Goal: Task Accomplishment & Management: Use online tool/utility

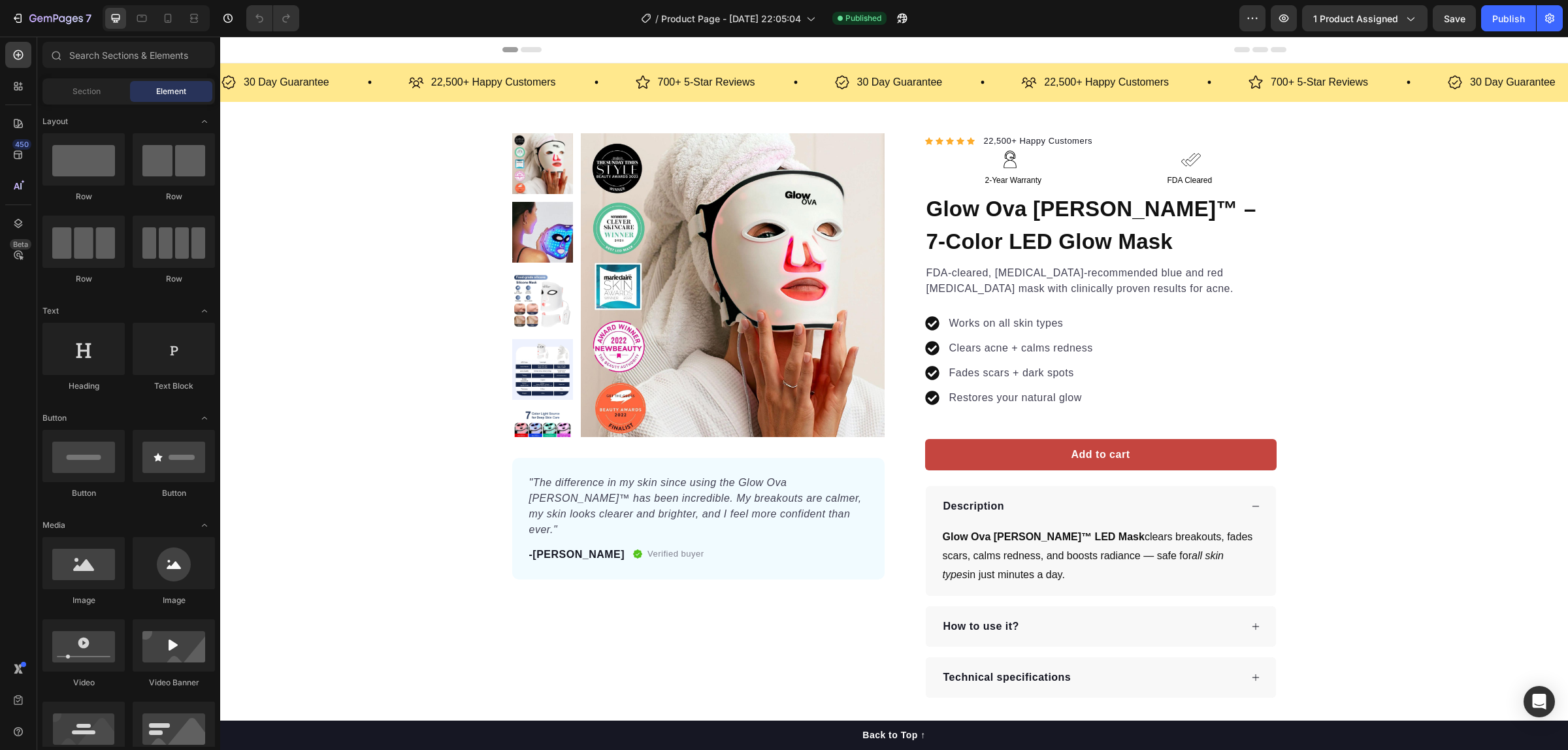
click at [125, 39] on div "Sections(18) Elements(84) Section Element Hero Section Product Detail Brands Tr…" at bounding box center [129, 393] width 183 height 714
click at [124, 53] on input "text" at bounding box center [129, 54] width 172 height 26
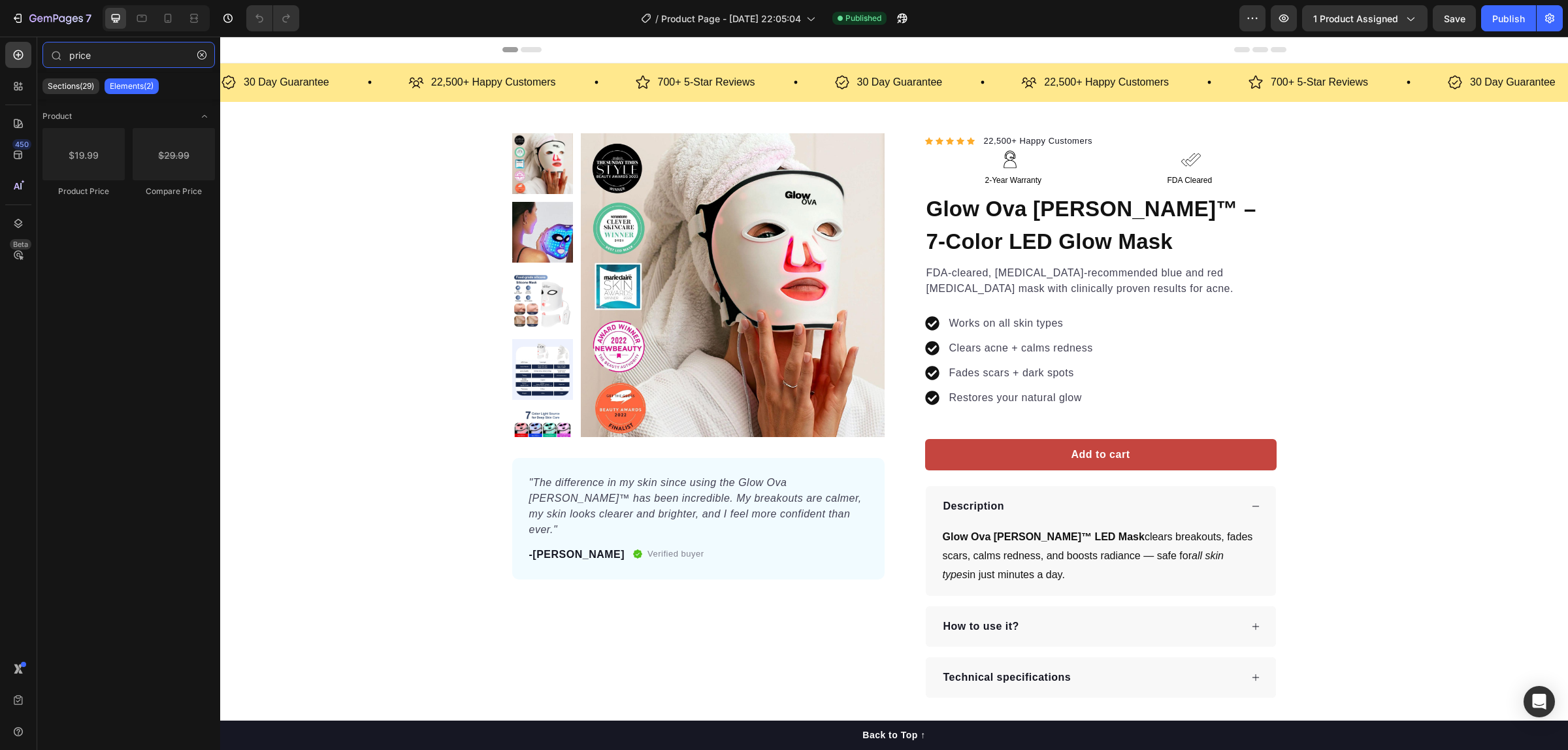
type input "price"
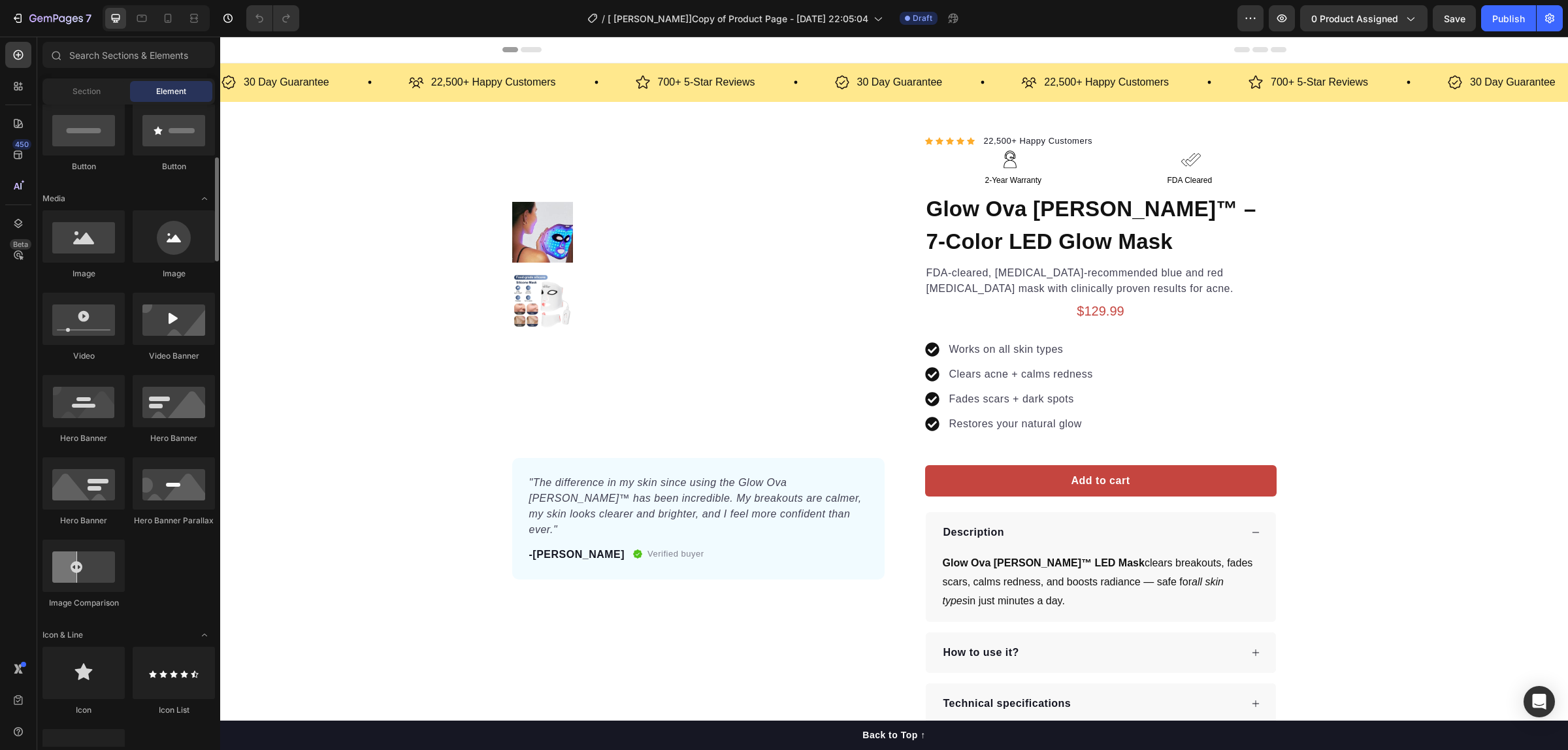
scroll to position [653, 0]
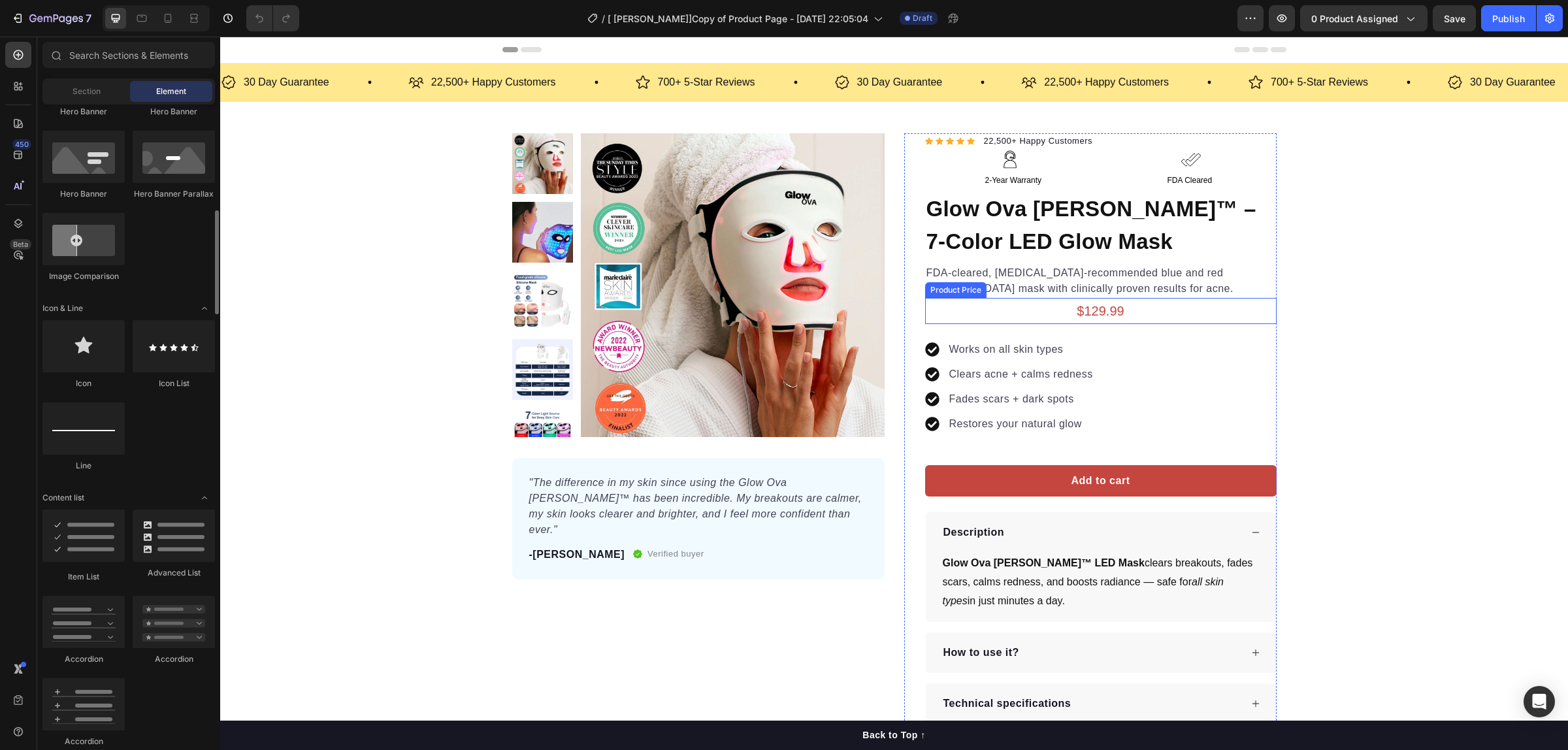
click at [1082, 315] on div "$129.99" at bounding box center [1101, 310] width 352 height 26
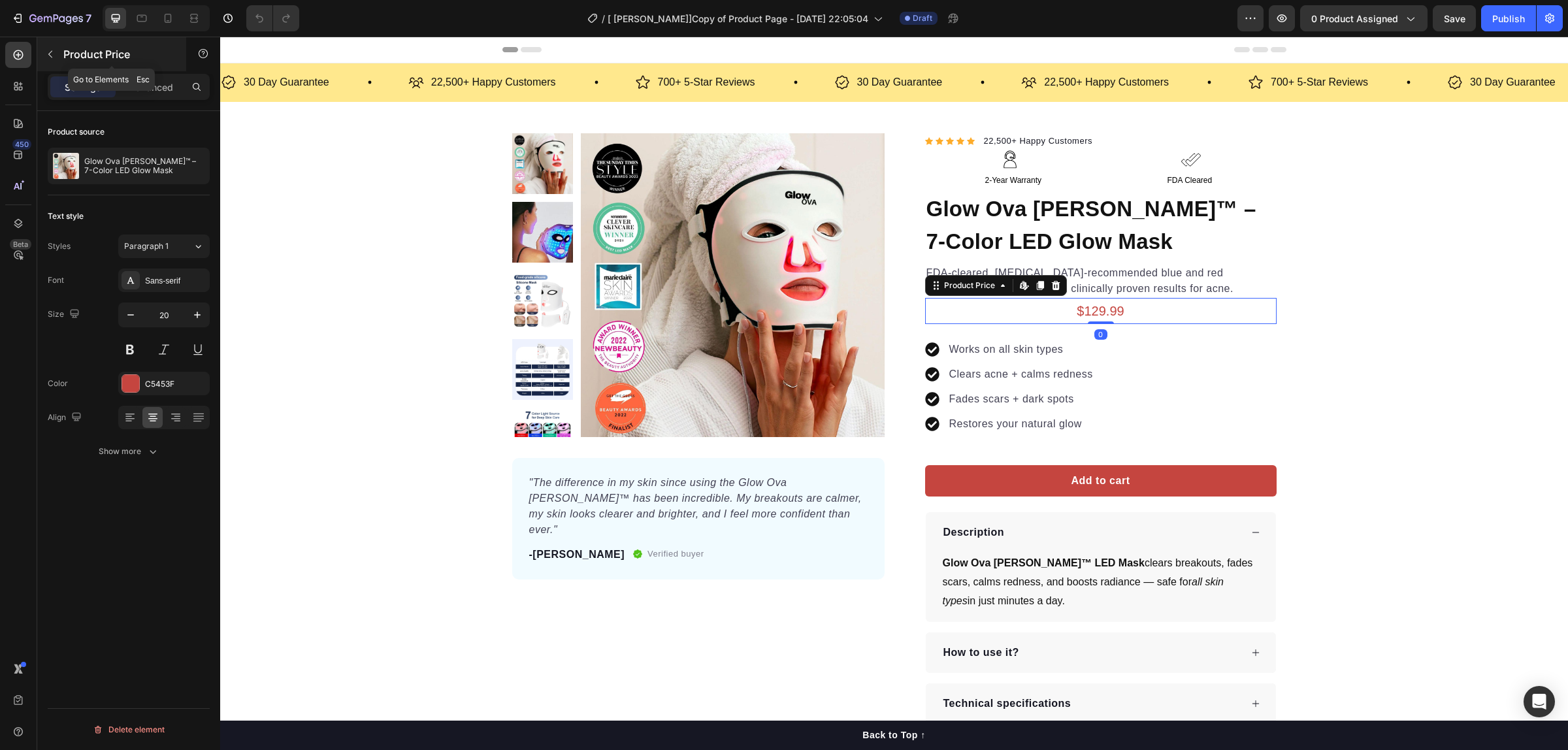
click at [44, 53] on button "button" at bounding box center [50, 54] width 21 height 21
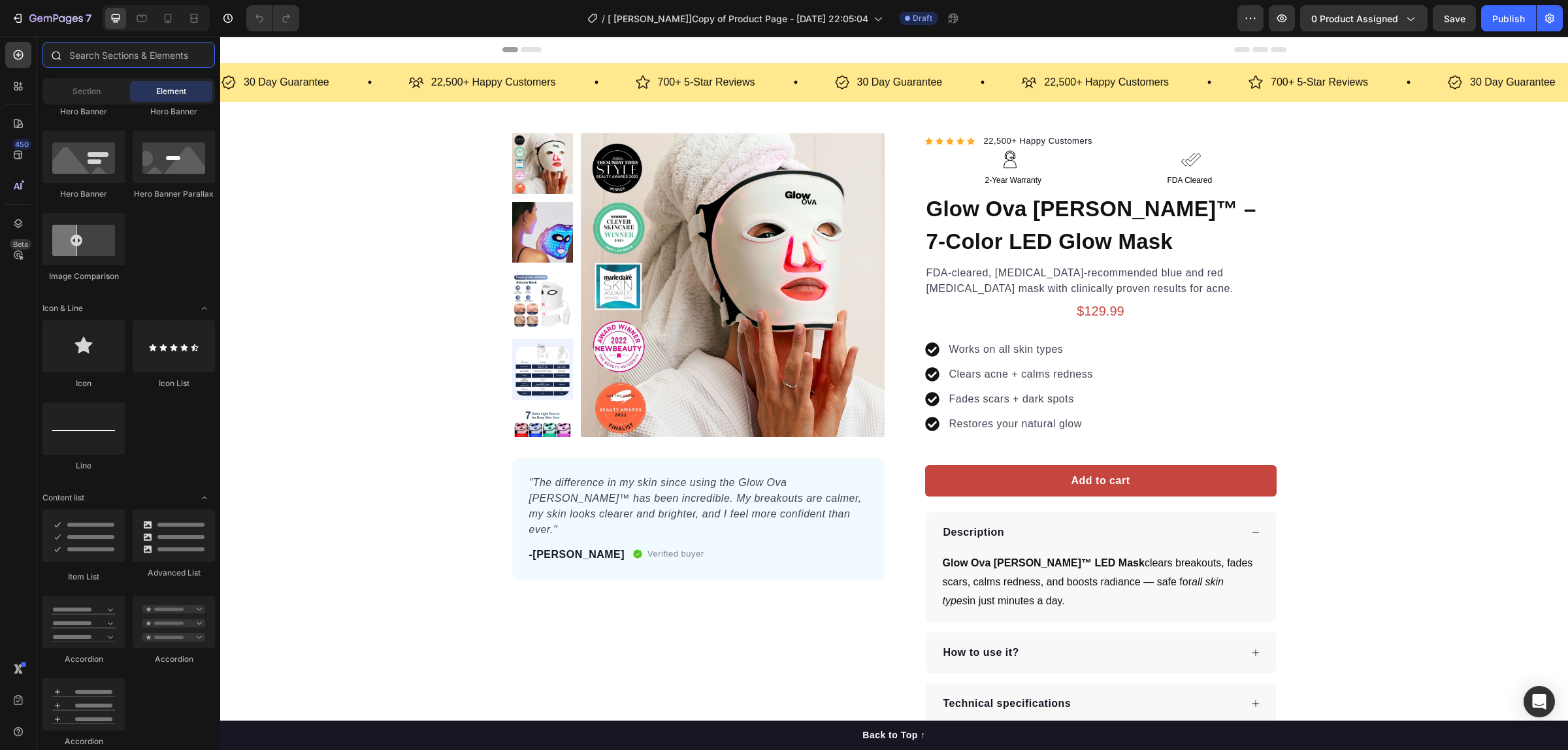
click at [130, 60] on input "text" at bounding box center [129, 54] width 172 height 26
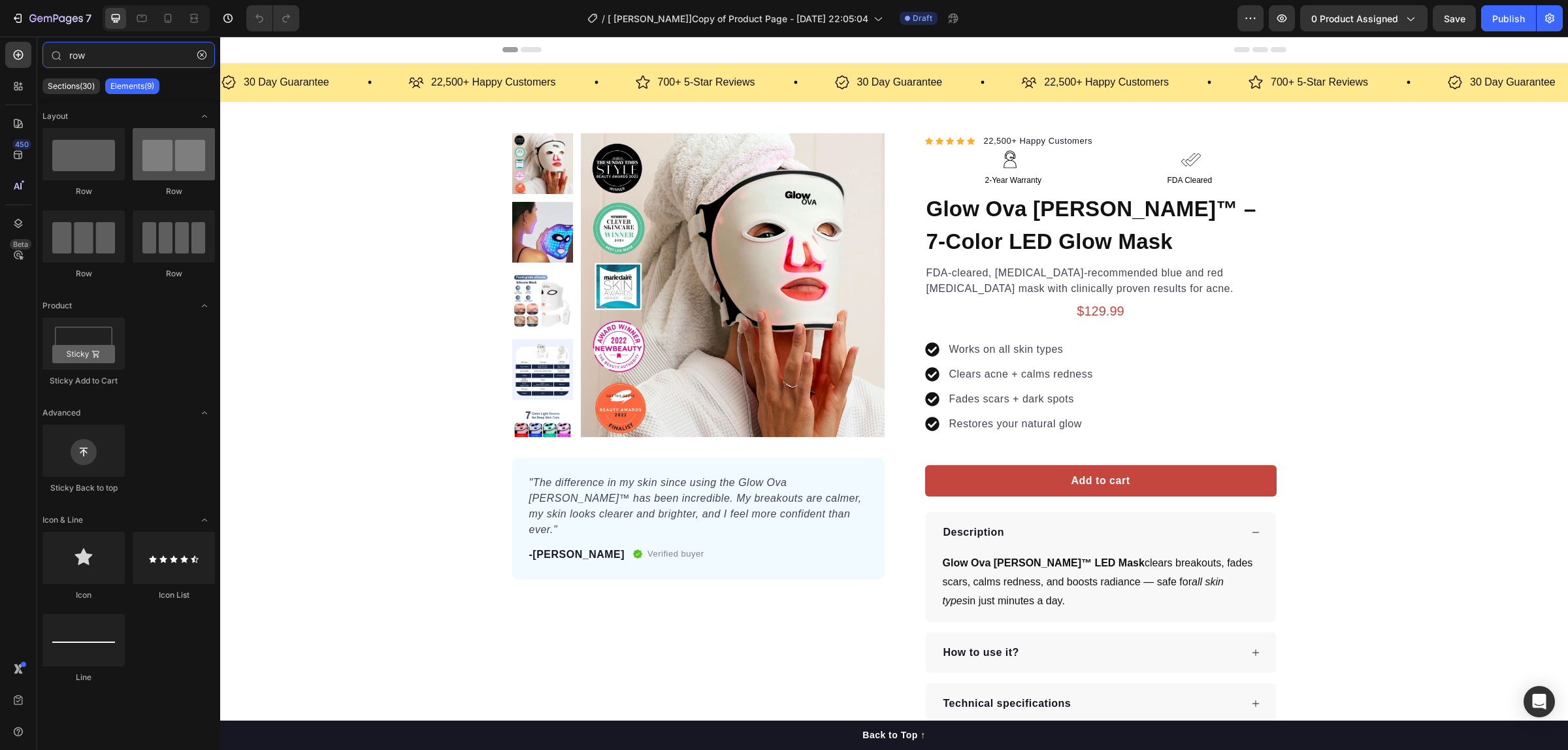
type input "row"
drag, startPoint x: 392, startPoint y: 198, endPoint x: 1066, endPoint y: 292, distance: 680.5
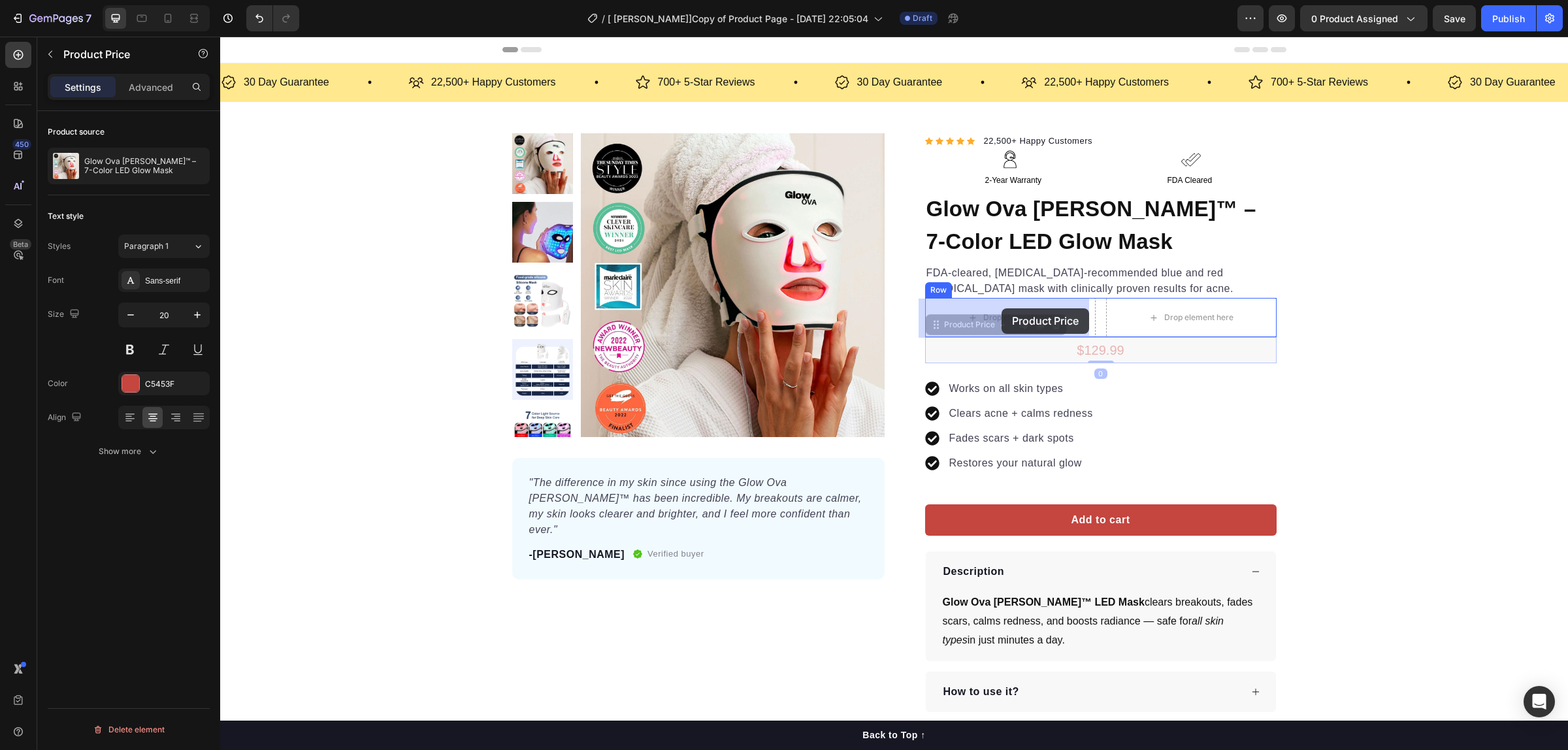
drag, startPoint x: 1114, startPoint y: 348, endPoint x: 1001, endPoint y: 308, distance: 119.9
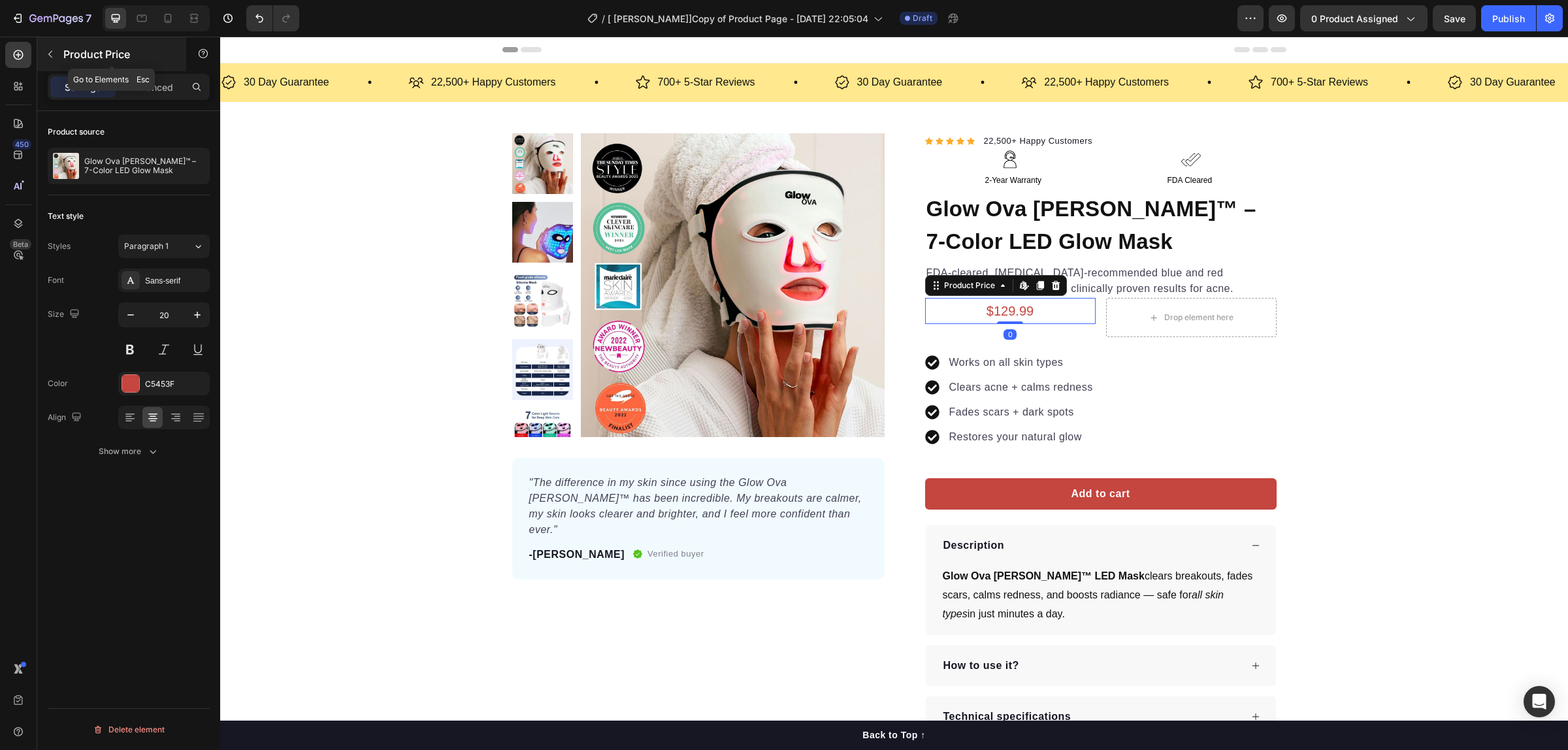
click at [51, 53] on icon "button" at bounding box center [51, 54] width 11 height 11
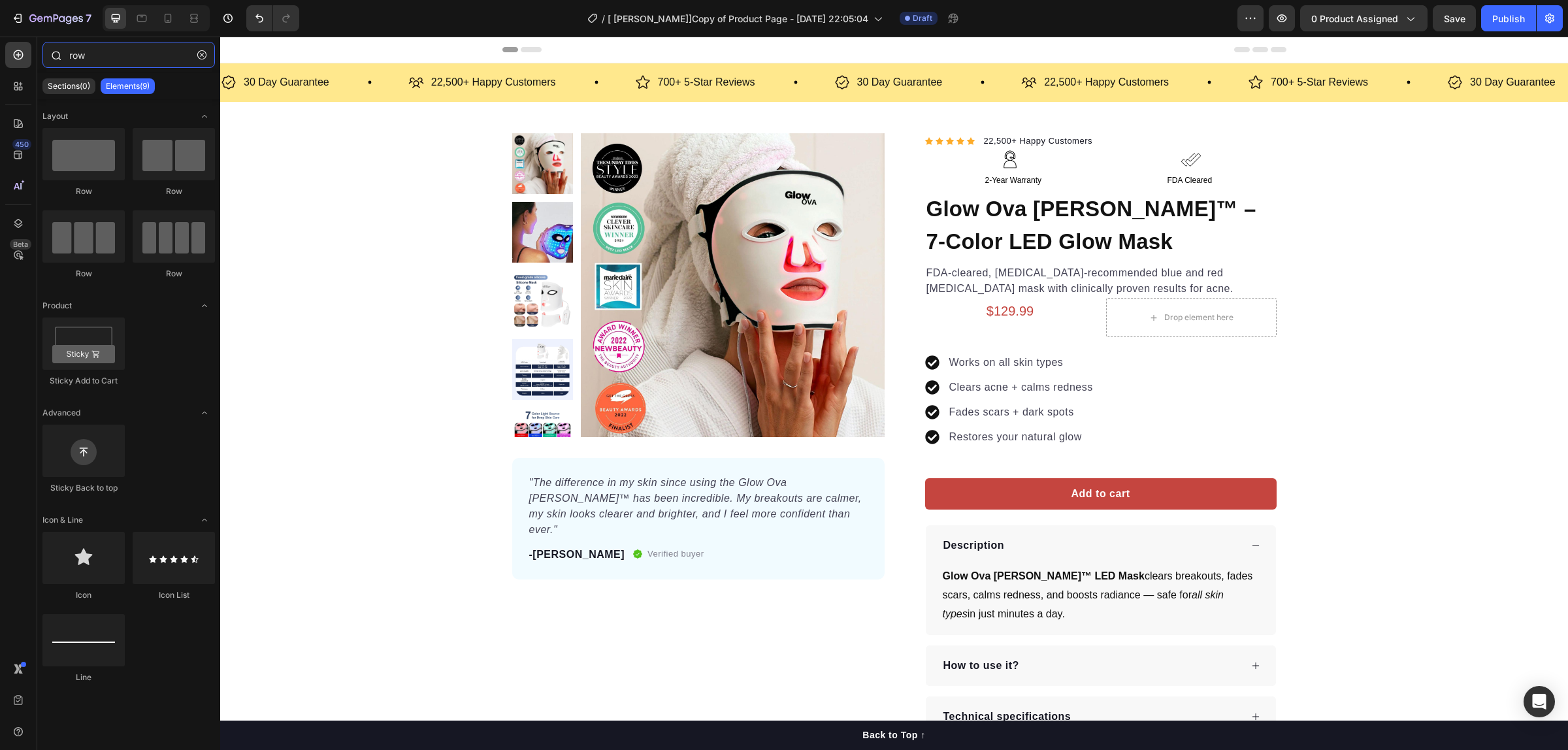
click at [102, 50] on input "row" at bounding box center [129, 54] width 172 height 26
drag, startPoint x: 115, startPoint y: 50, endPoint x: 34, endPoint y: 51, distance: 81.0
click at [34, 51] on div "450 Beta row Sections(0) Elements(9) We couldn’t find any matches for “row” Sug…" at bounding box center [110, 393] width 220 height 714
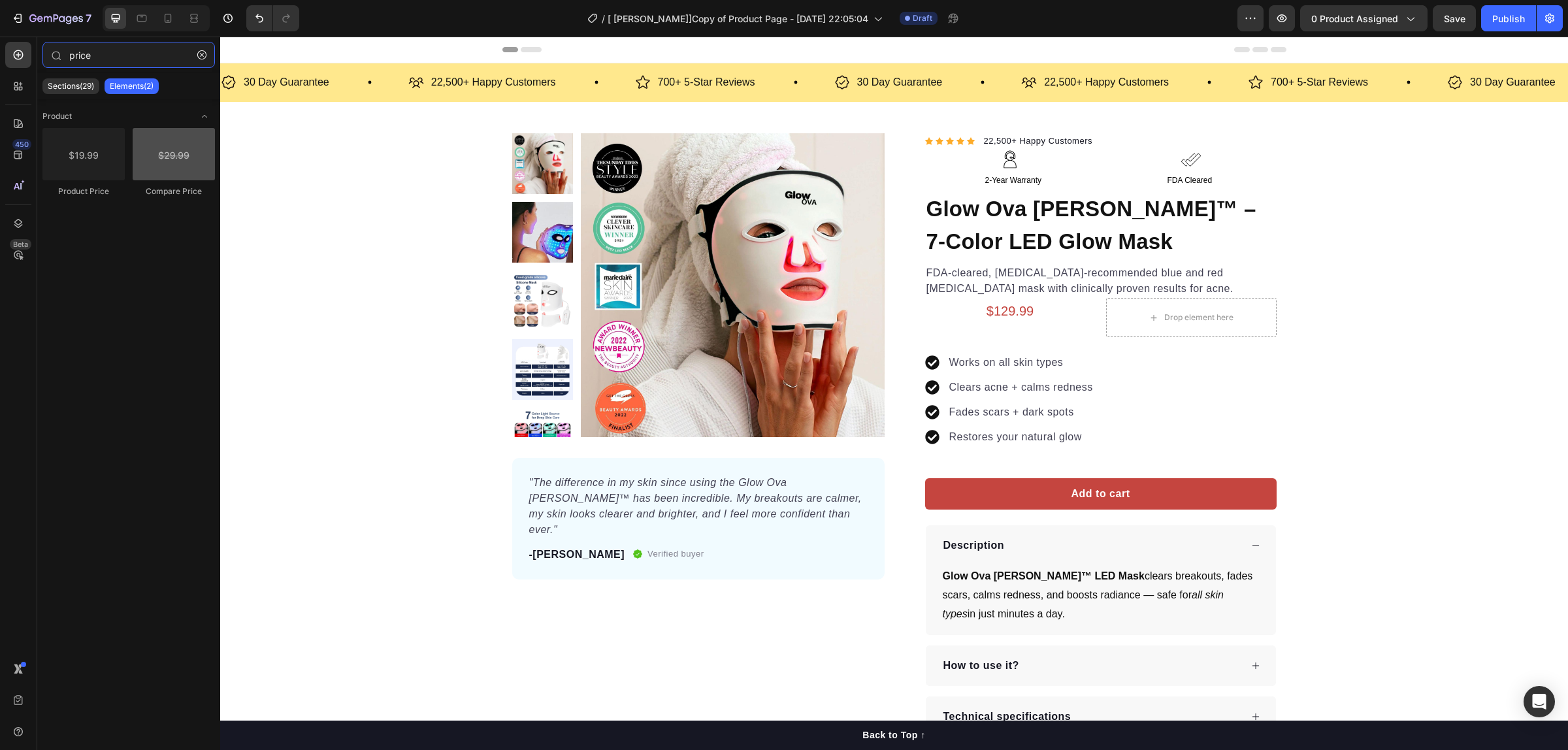
type input "price"
drag, startPoint x: 391, startPoint y: 195, endPoint x: 1108, endPoint y: 308, distance: 725.8
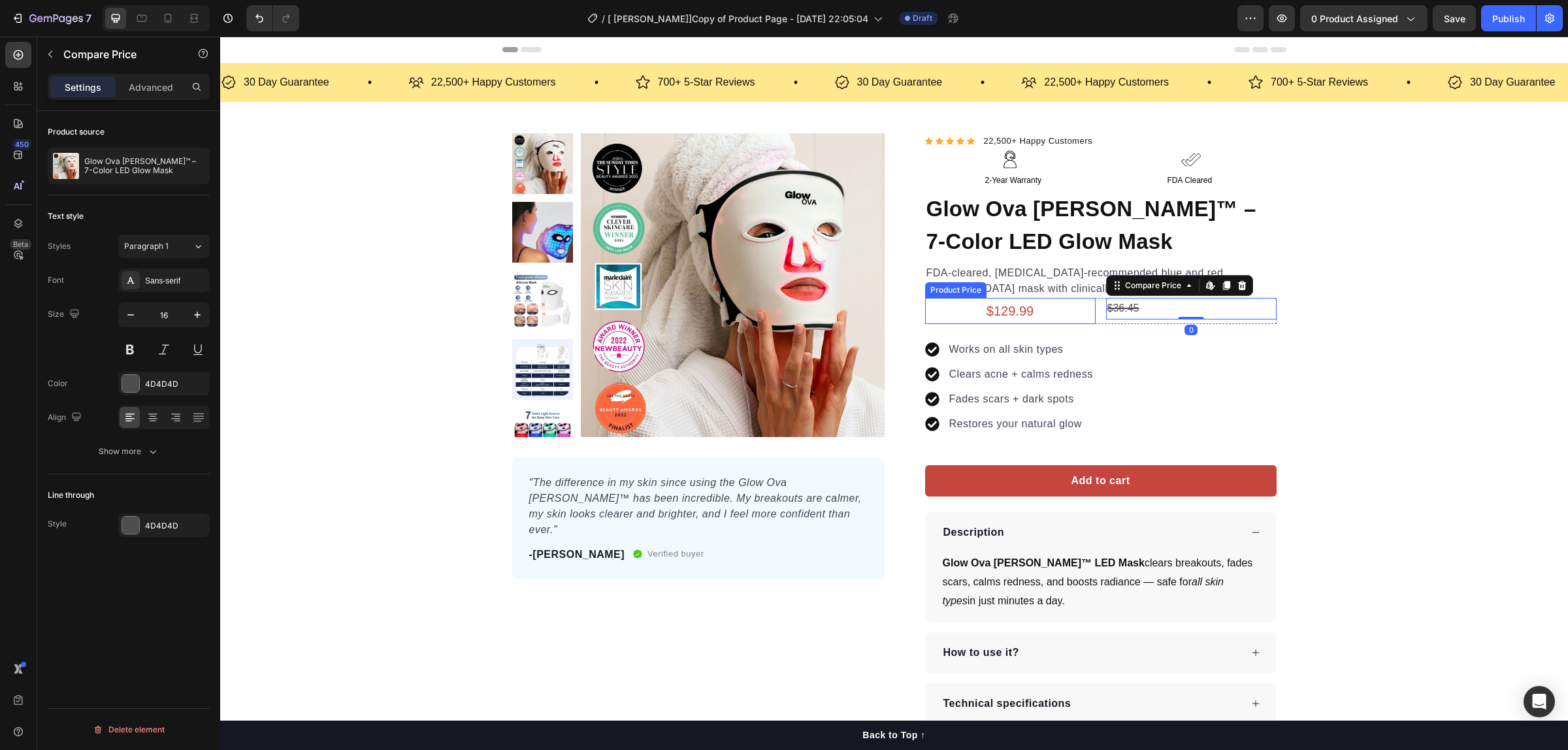
click at [959, 311] on div "$129.99" at bounding box center [1010, 310] width 170 height 26
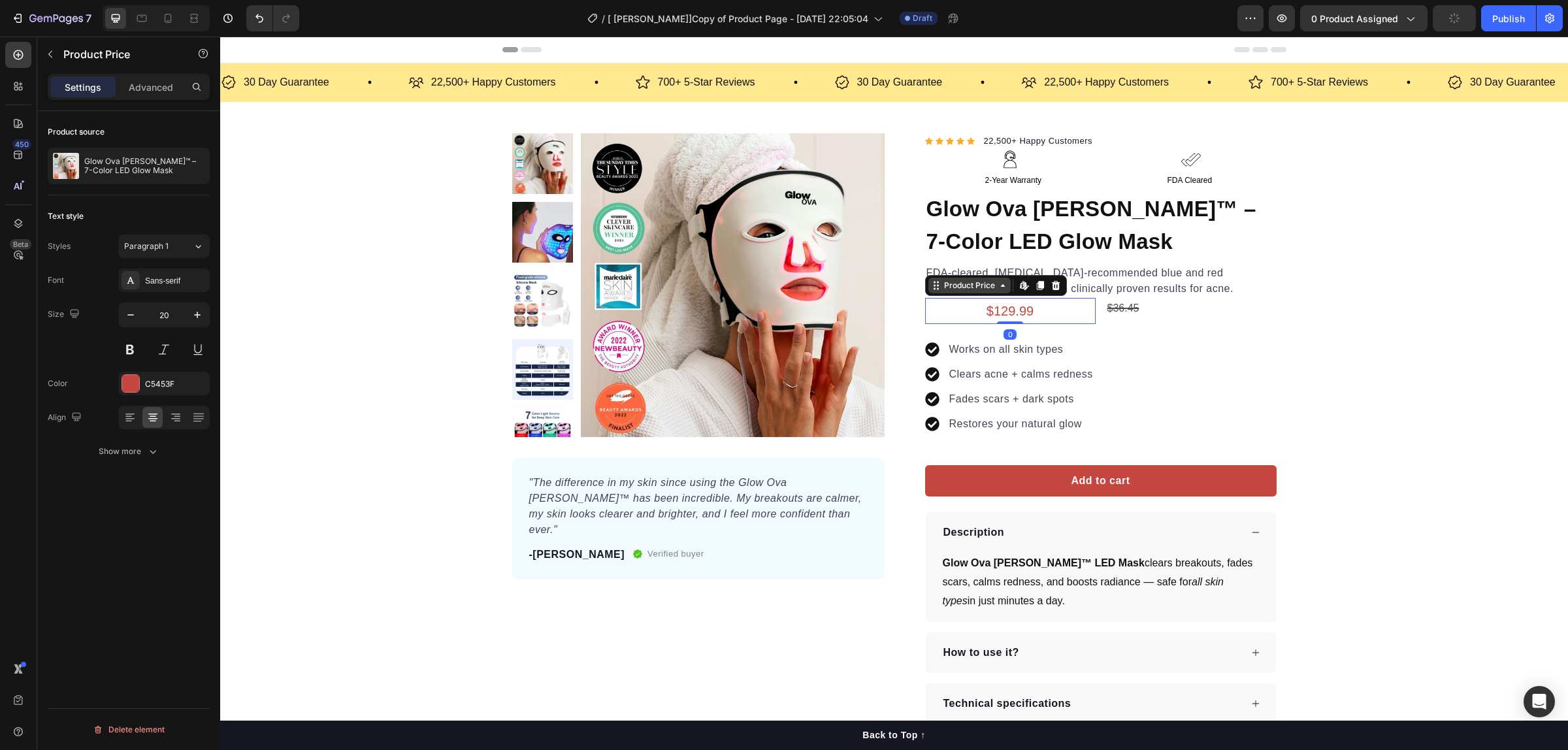
click at [955, 291] on div "Product Price" at bounding box center [969, 285] width 56 height 12
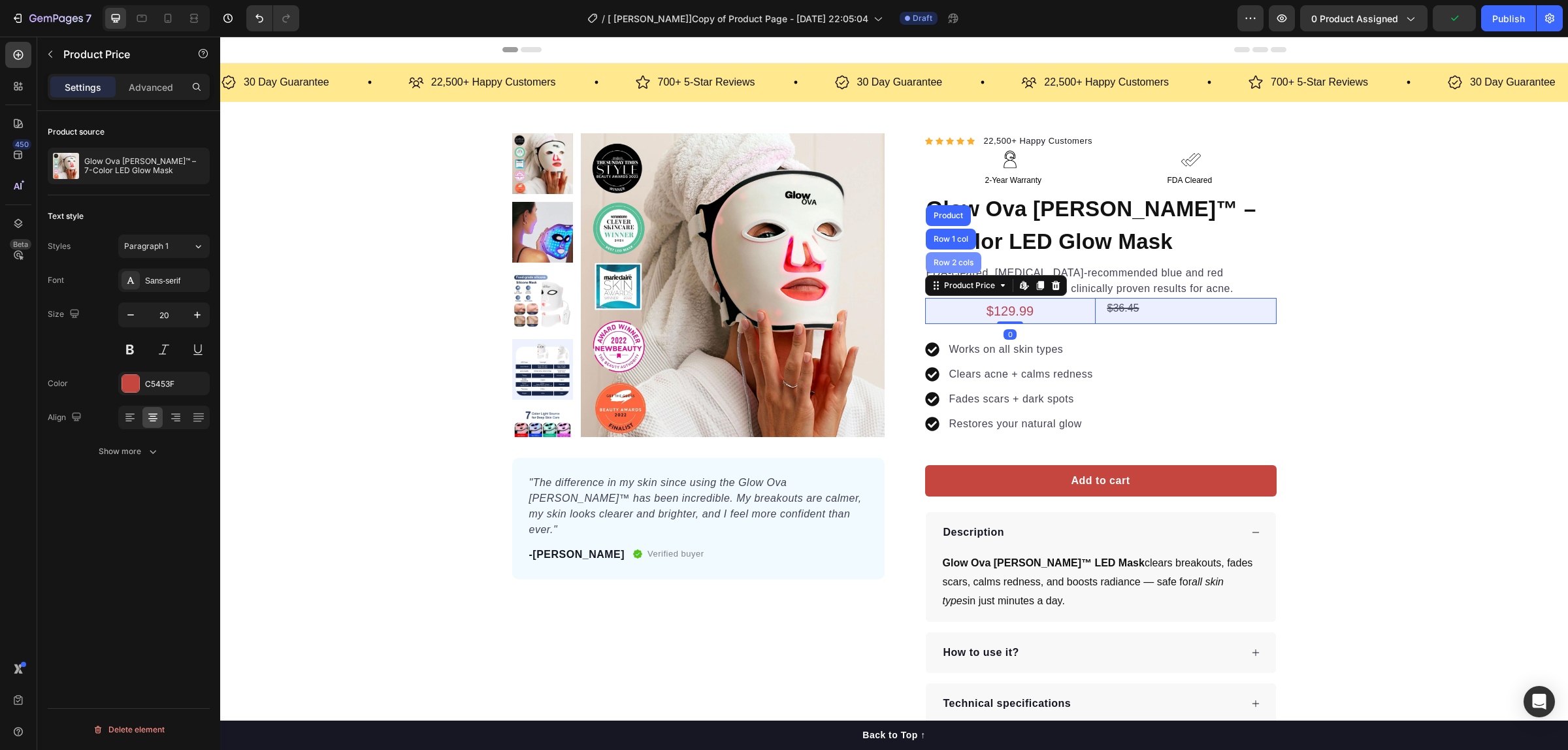
click at [952, 265] on div "Row 2 cols" at bounding box center [954, 262] width 45 height 8
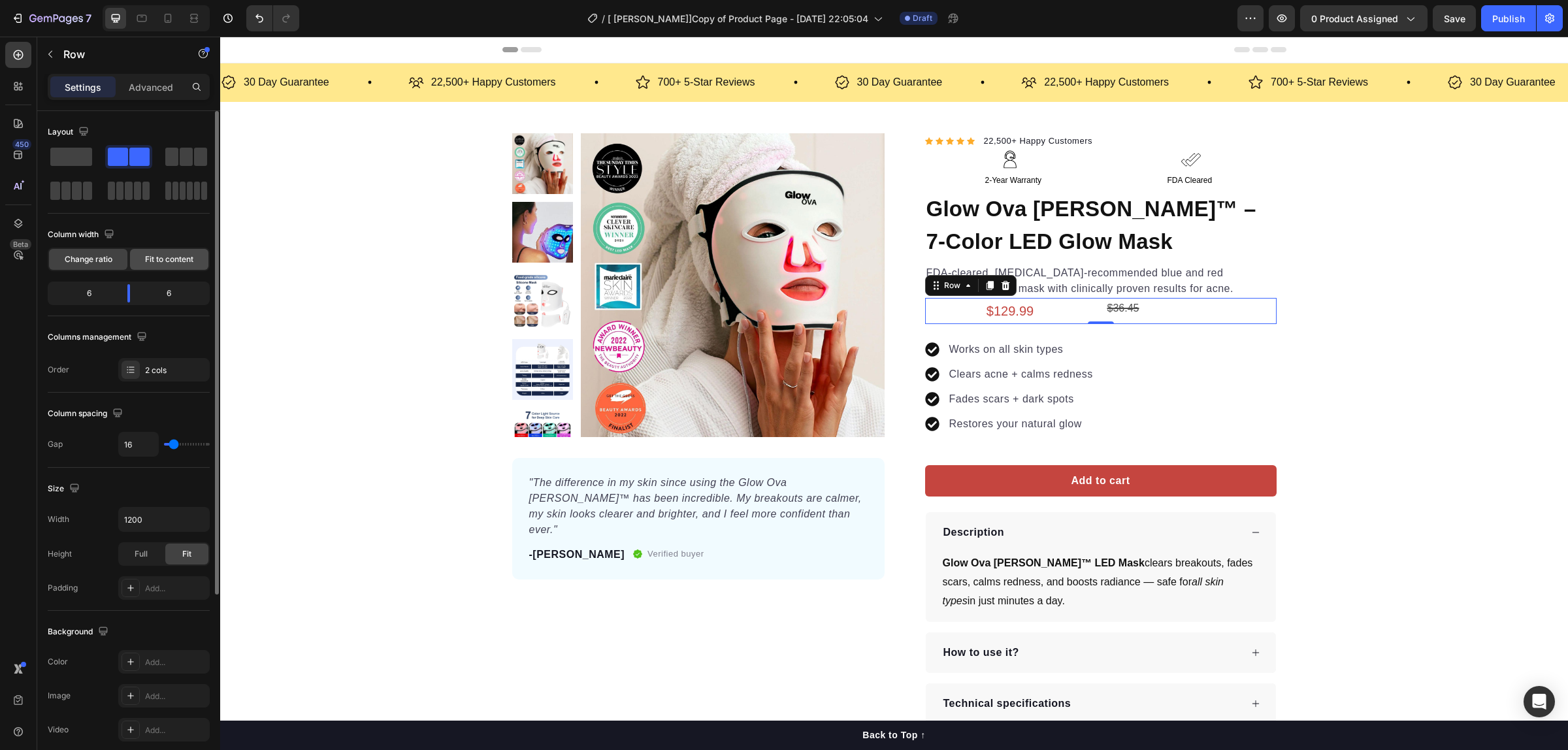
click at [170, 262] on span "Fit to content" at bounding box center [169, 259] width 48 height 12
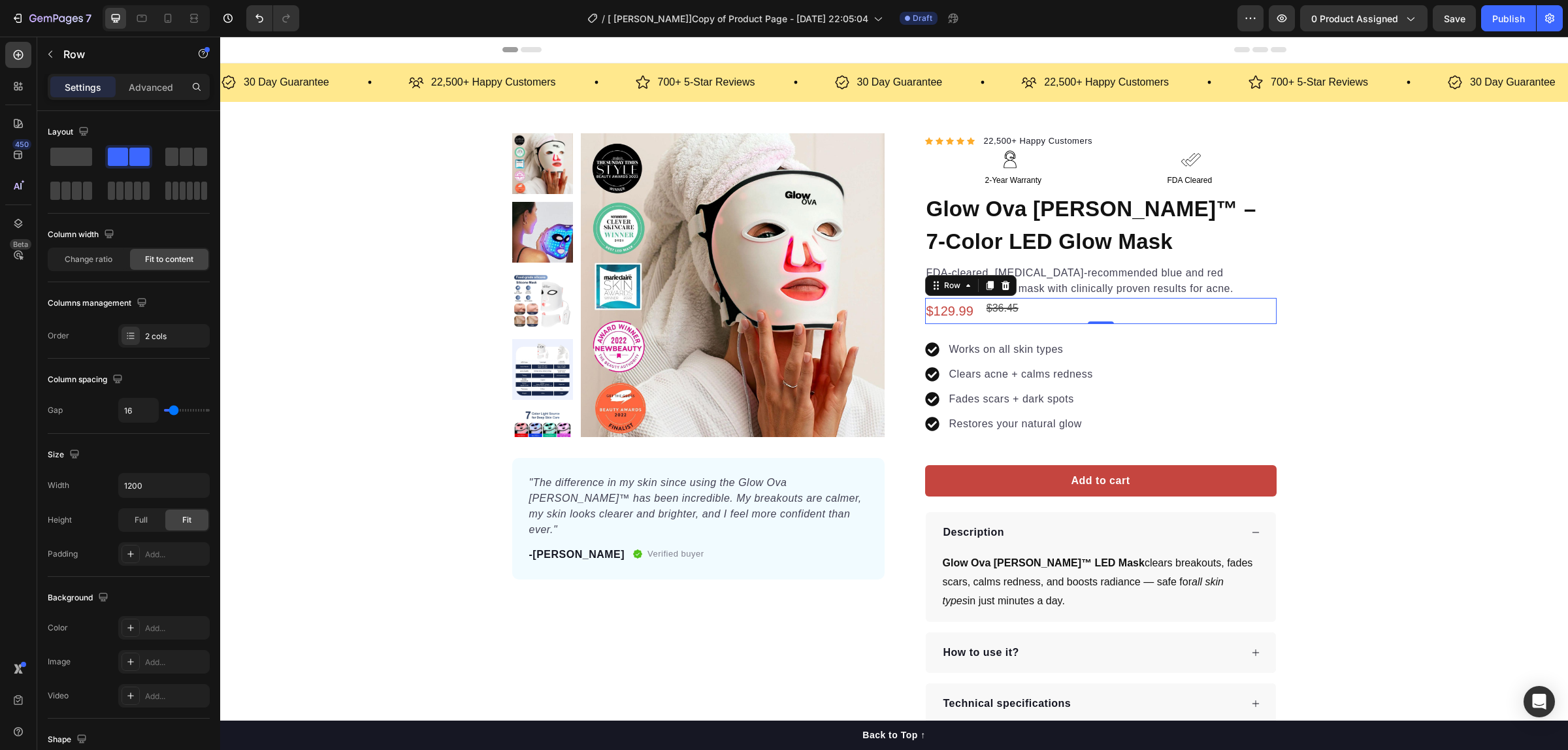
click at [1004, 308] on div "$36.45" at bounding box center [1002, 308] width 34 height 22
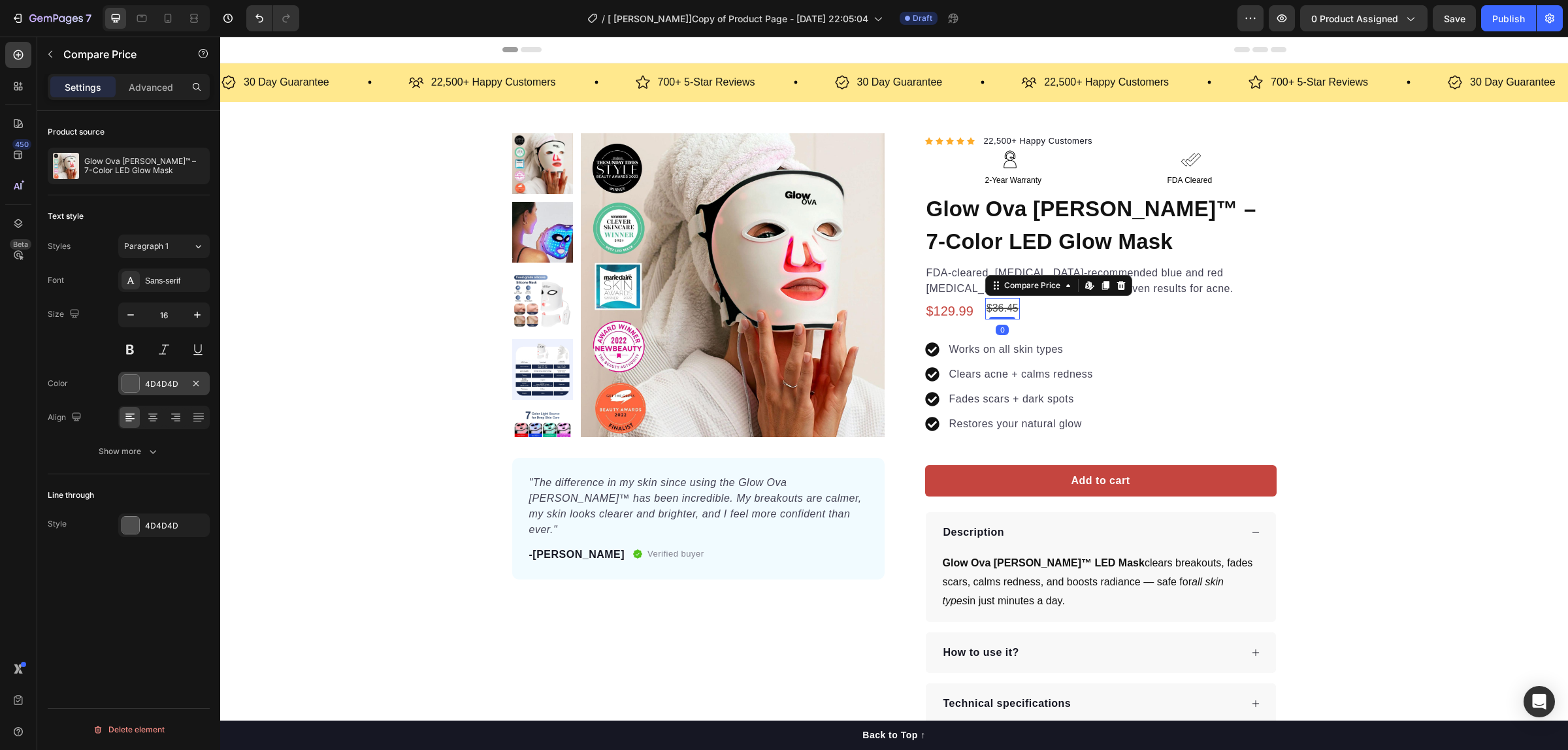
click at [134, 385] on div at bounding box center [131, 383] width 17 height 17
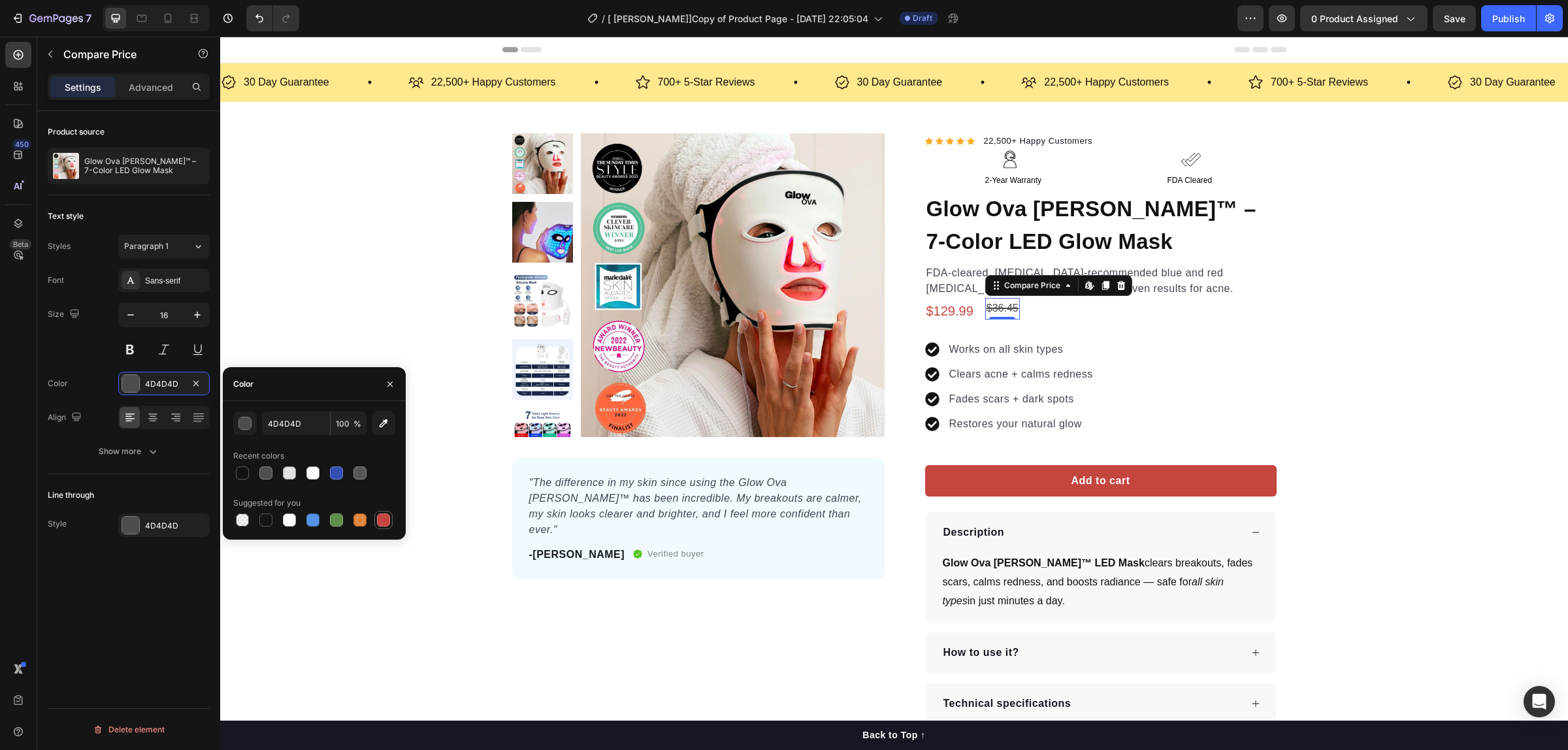
click at [386, 520] on div at bounding box center [384, 520] width 13 height 13
type input "C5453F"
click at [941, 309] on div "$129.99" at bounding box center [950, 310] width 50 height 26
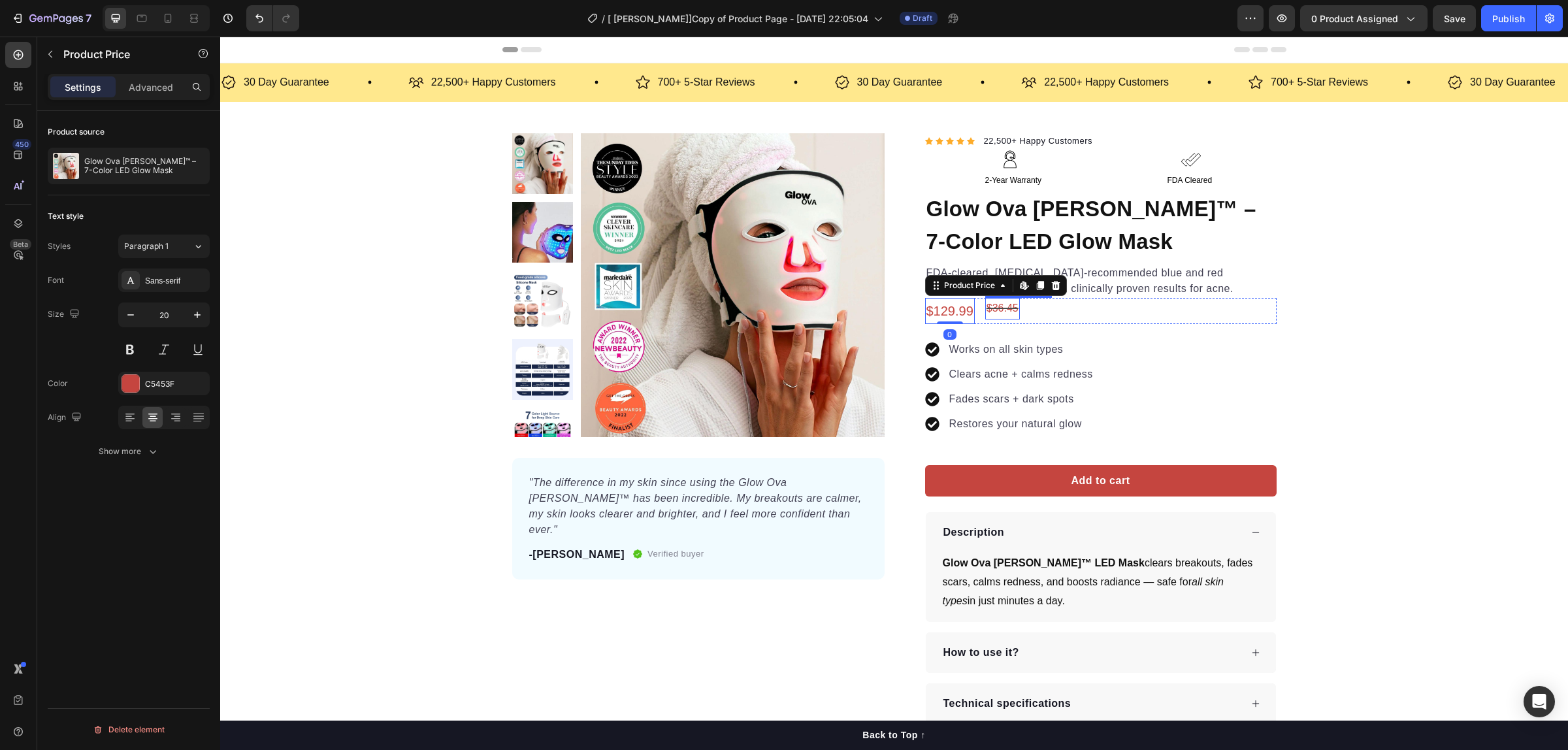
click at [1000, 305] on div "$36.45" at bounding box center [1002, 308] width 34 height 22
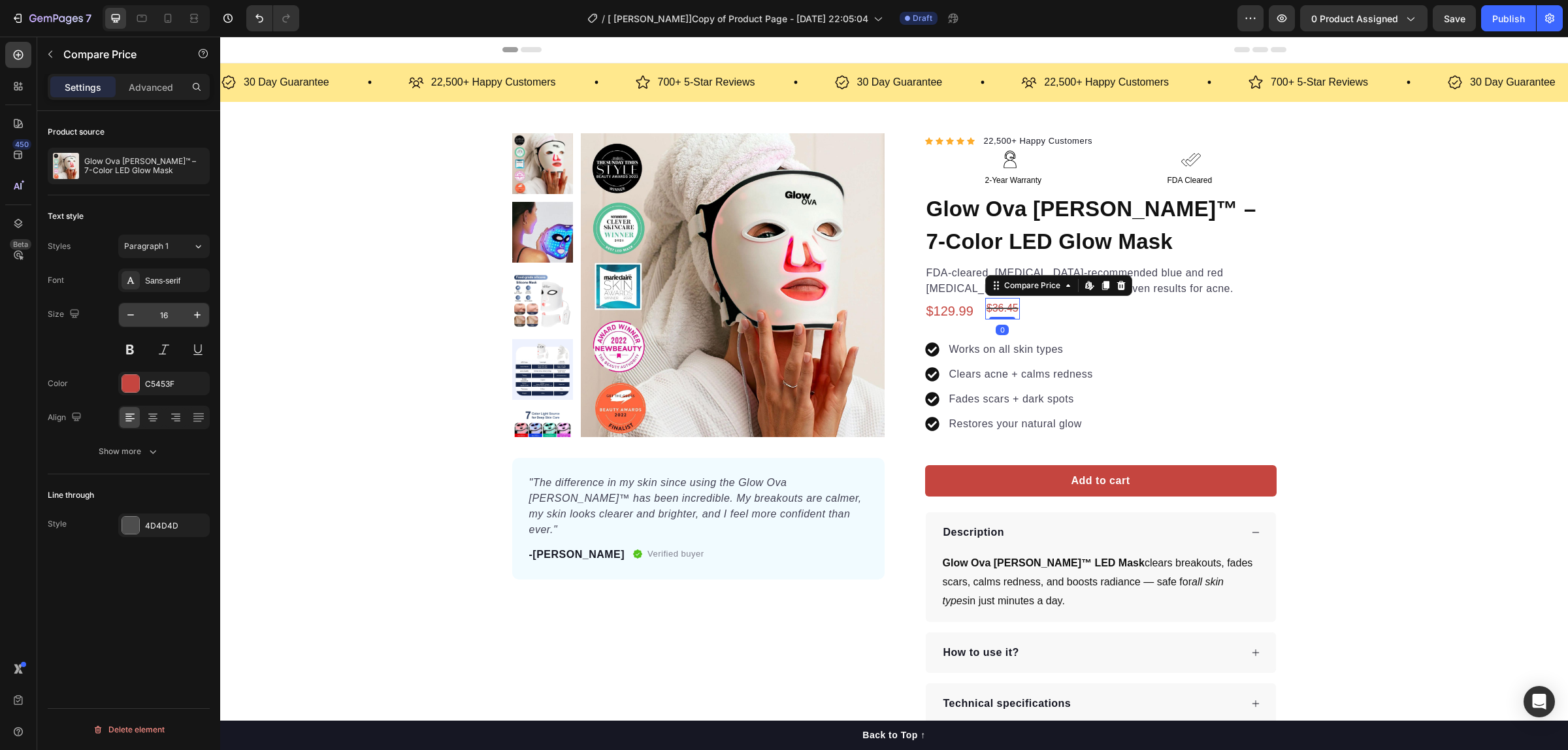
click at [181, 306] on input "16" at bounding box center [164, 315] width 44 height 24
type input "20"
click at [1125, 326] on div "Works on all skin types Clears acne + calms redness Fades scars + dark spots Re…" at bounding box center [1101, 386] width 352 height 125
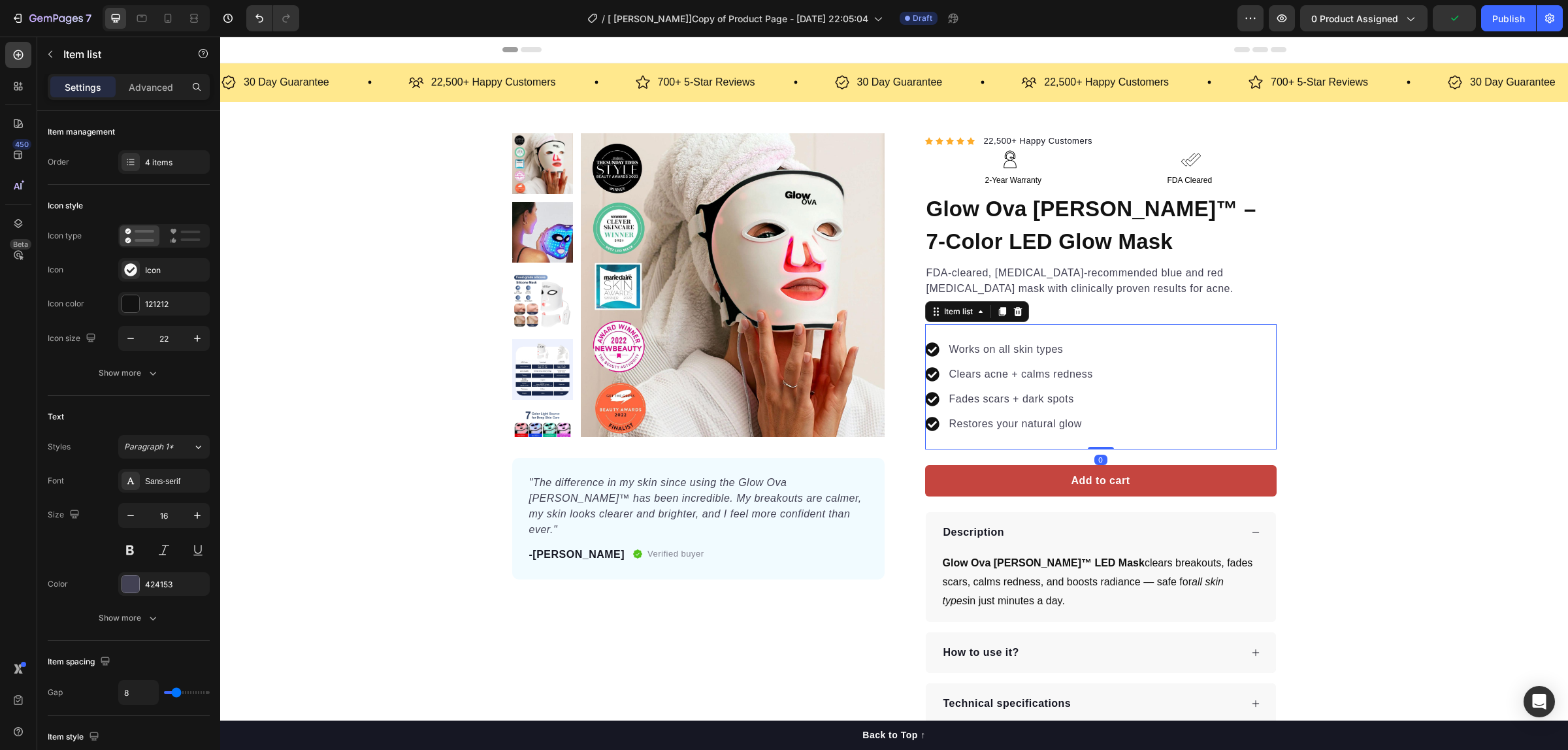
click at [1157, 317] on div "$129.99 Product Price Product Price $36.45 Compare Price Compare Price Row" at bounding box center [1101, 310] width 352 height 26
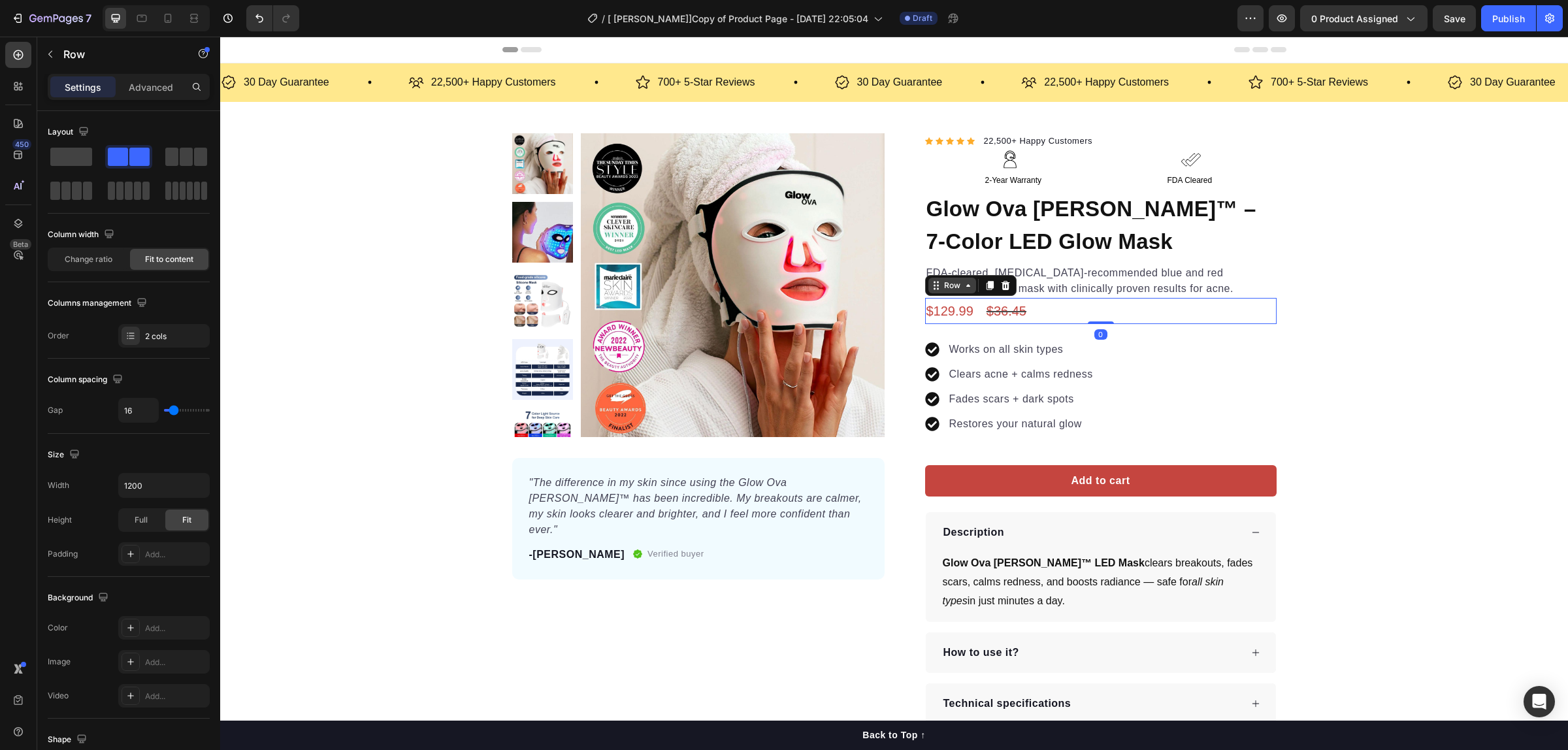
click at [954, 283] on div "Row" at bounding box center [952, 285] width 22 height 12
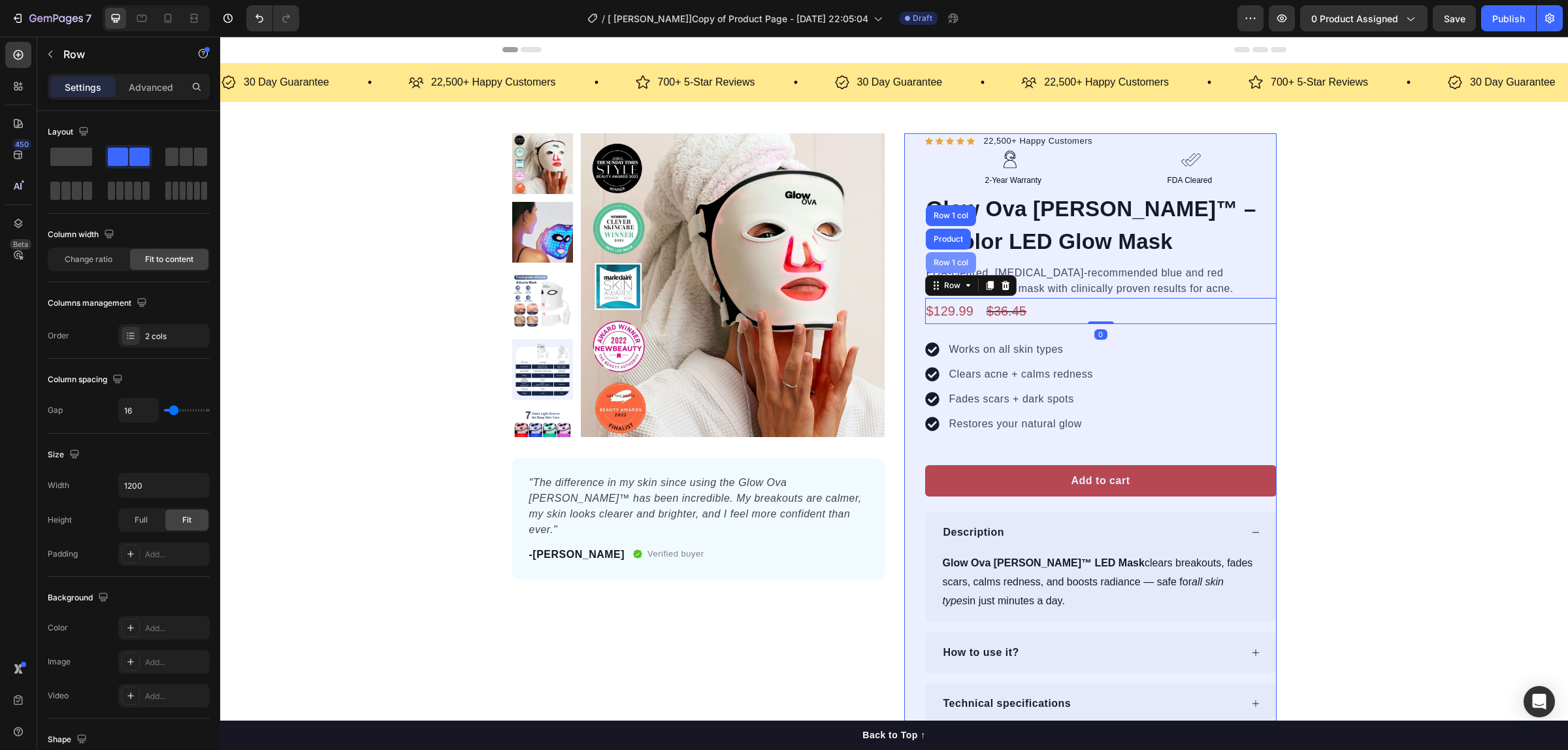
click at [951, 263] on div "Row 1 col" at bounding box center [951, 262] width 40 height 8
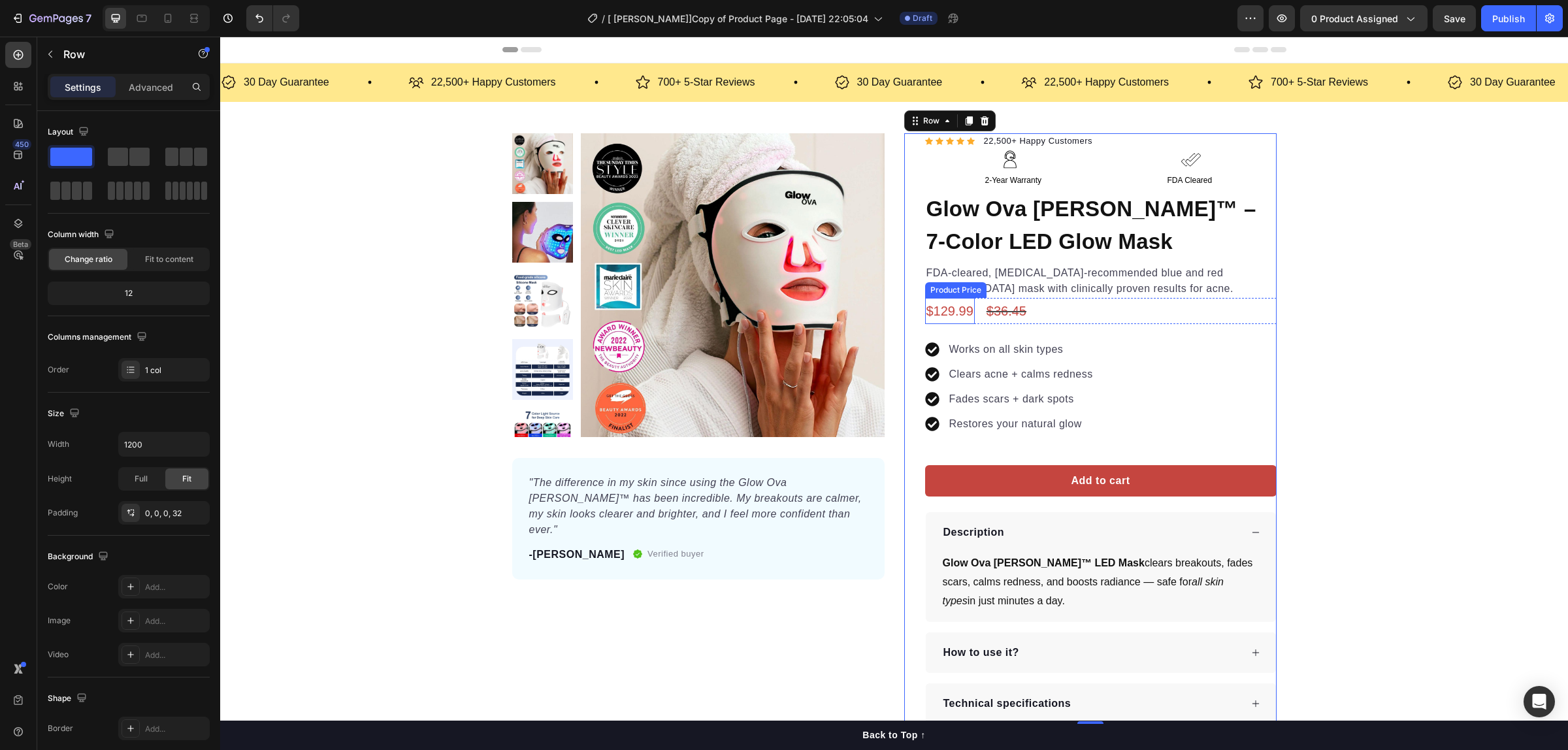
click at [945, 294] on div "Product Price" at bounding box center [956, 289] width 62 height 15
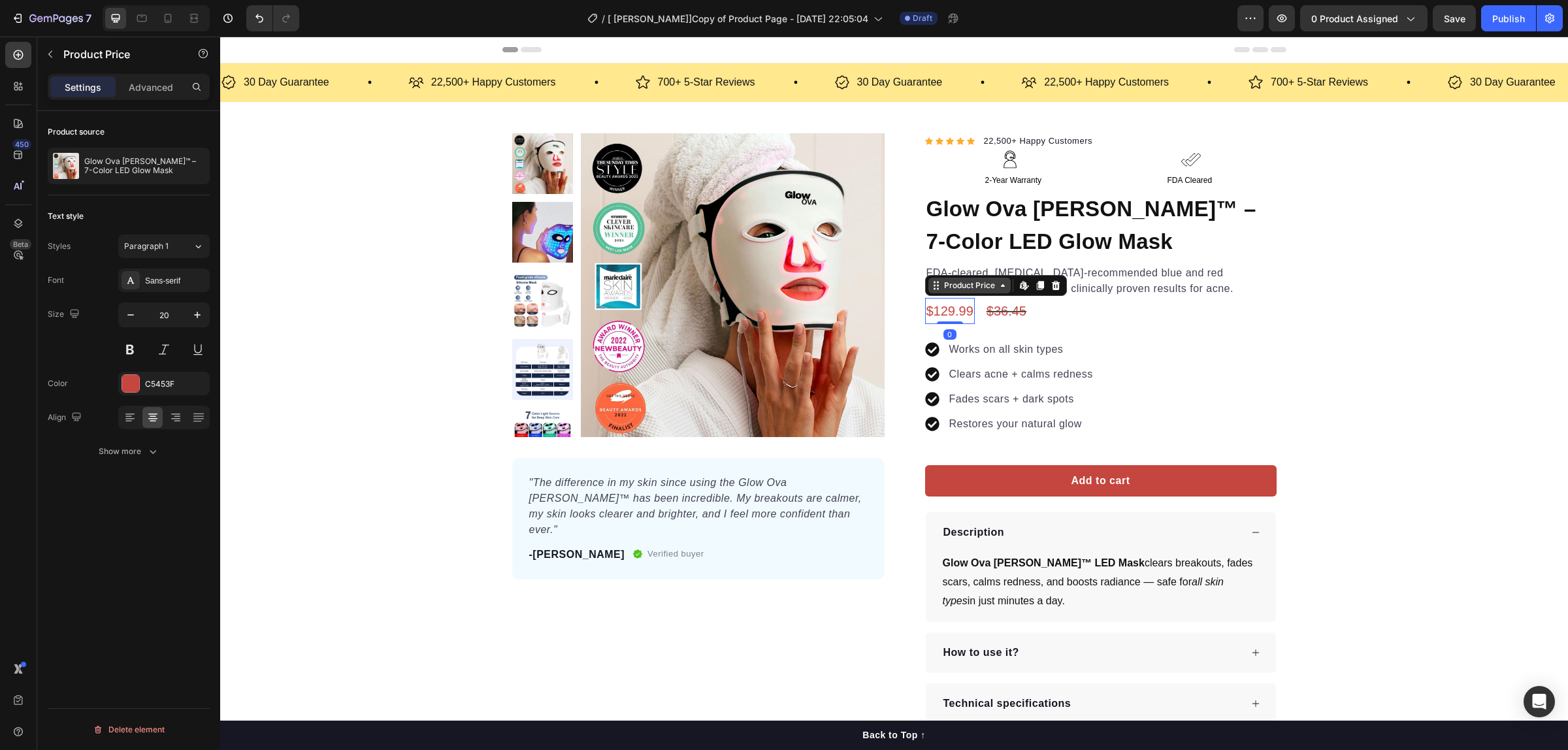
click at [969, 287] on div "Product Price" at bounding box center [969, 285] width 56 height 12
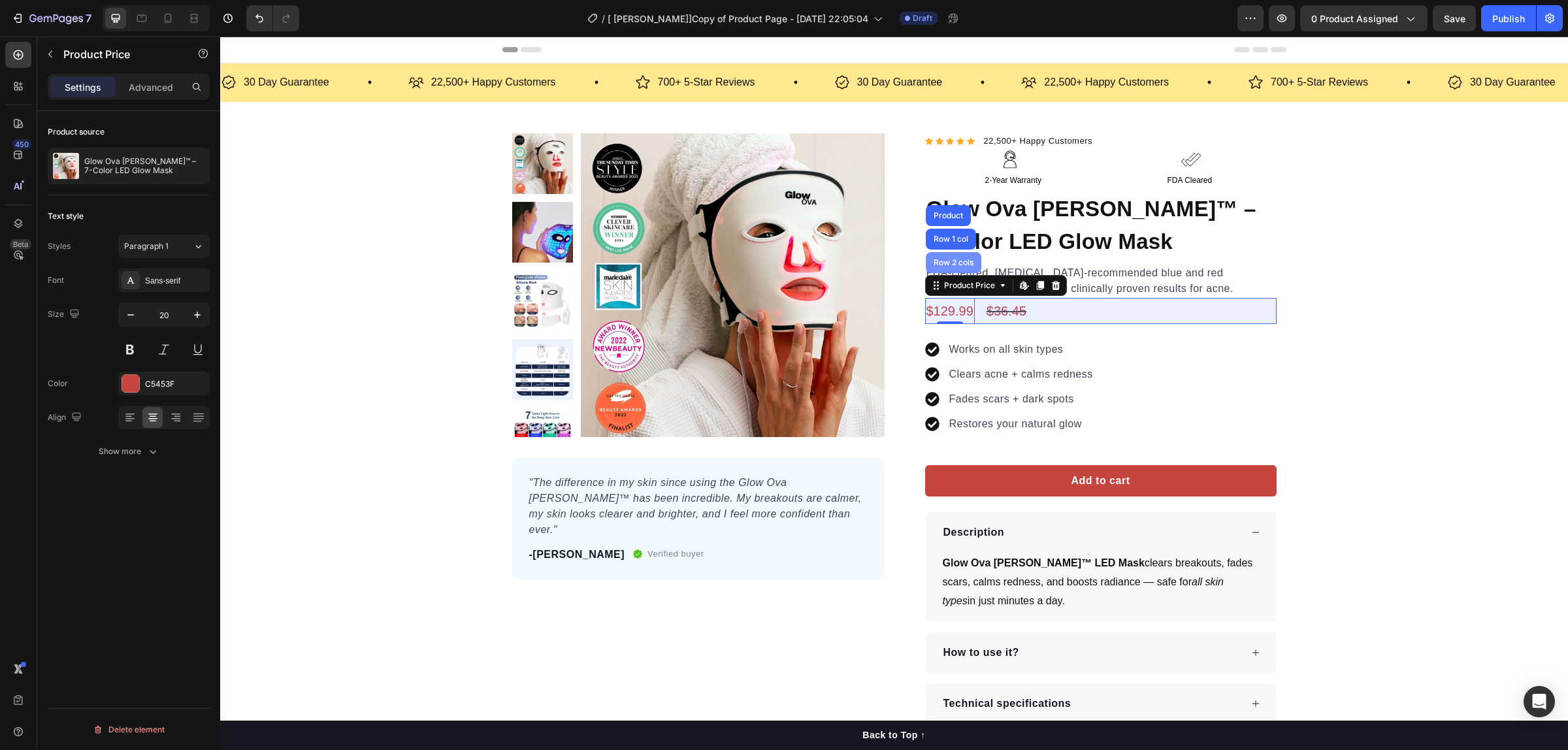
click at [952, 263] on div "Row 2 cols" at bounding box center [954, 262] width 45 height 8
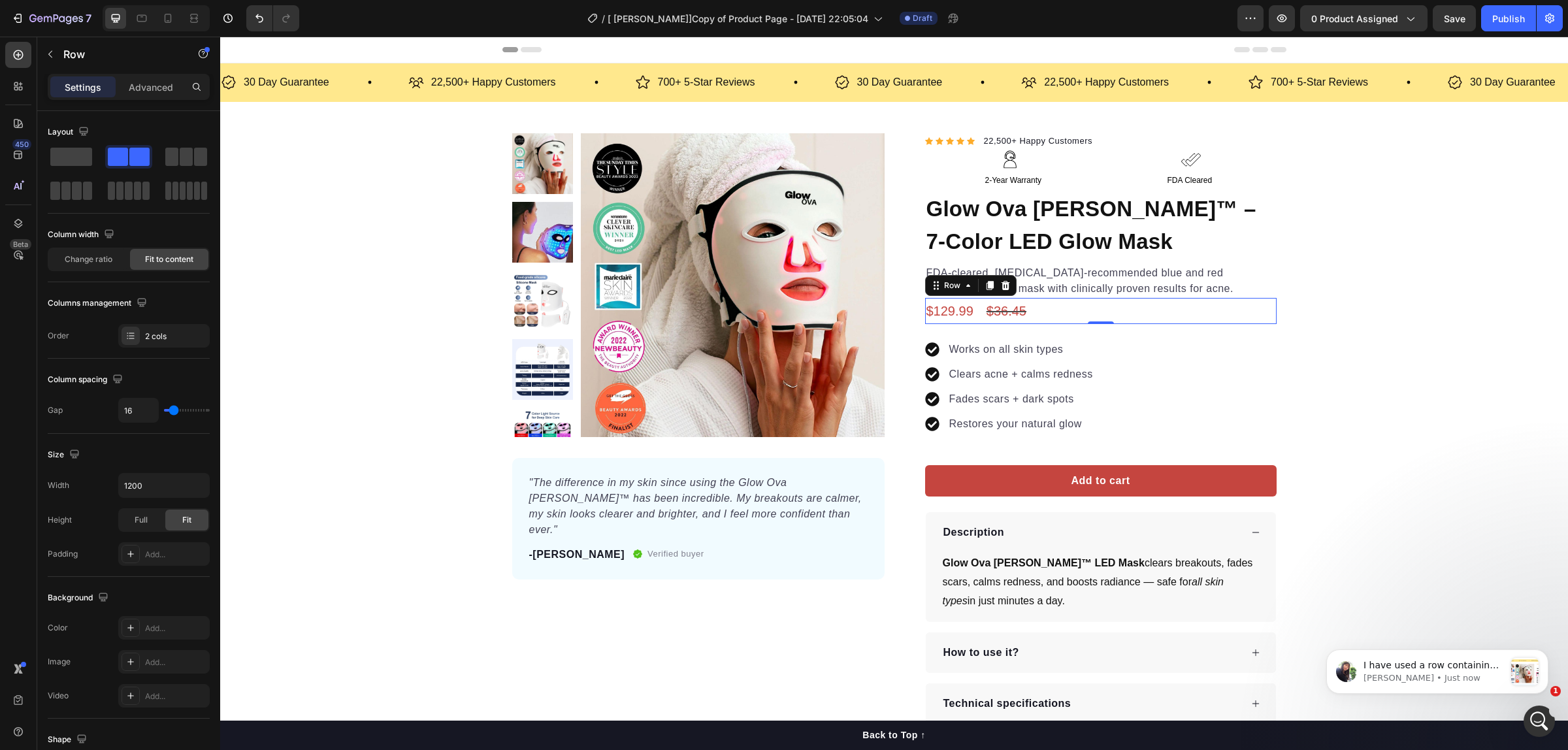
scroll to position [0, 0]
drag, startPoint x: 1458, startPoint y: 27, endPoint x: 1110, endPoint y: 7, distance: 348.6
click at [1458, 27] on button "Save" at bounding box center [1455, 18] width 44 height 26
